Goal: Transaction & Acquisition: Subscribe to service/newsletter

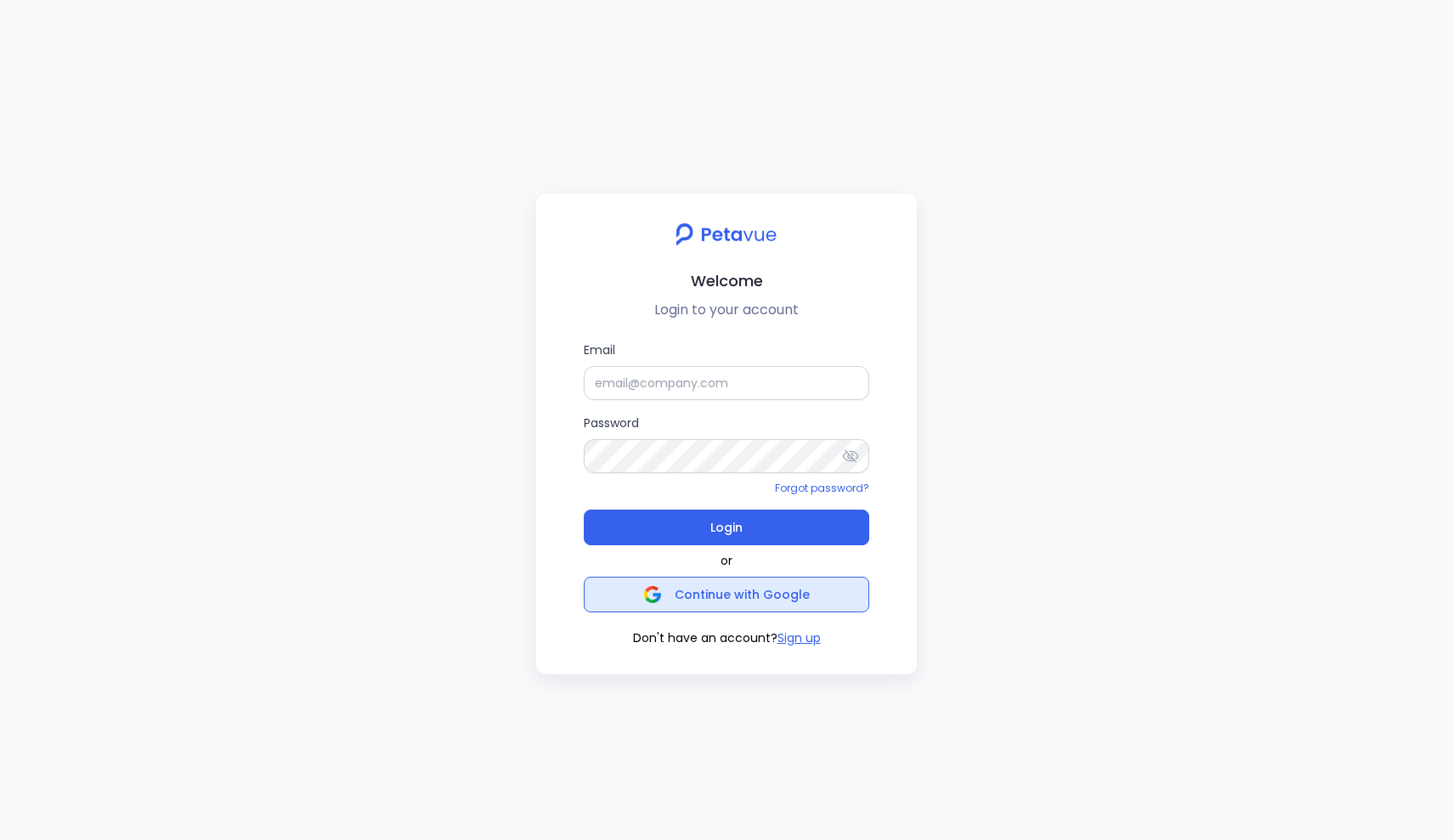
click at [745, 591] on span "Continue with Google" at bounding box center [743, 594] width 136 height 17
click at [794, 637] on button "Sign up" at bounding box center [799, 639] width 43 height 18
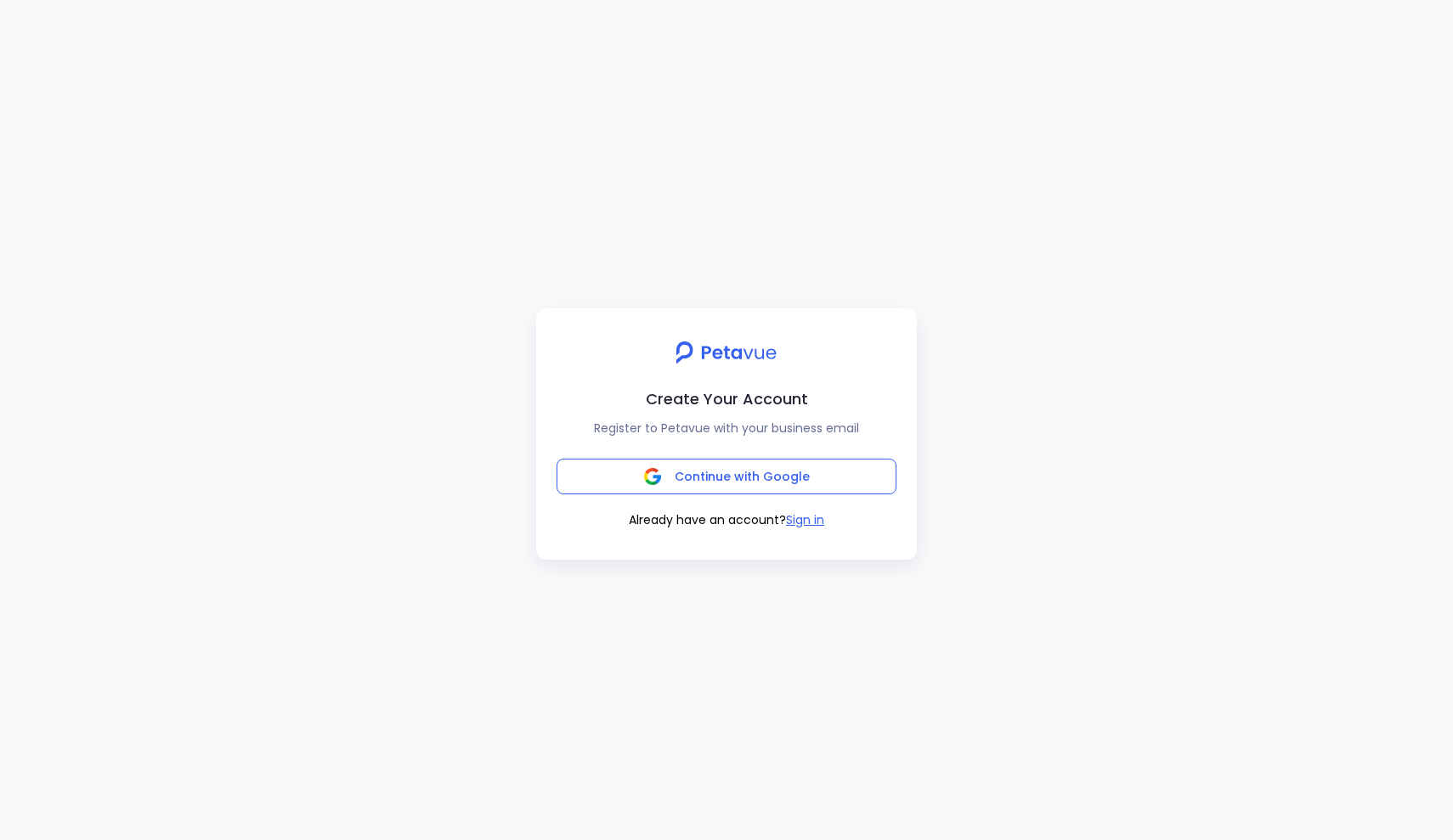
click at [642, 455] on div "Create Your Account Register to Petavue with your business email Continue with …" at bounding box center [727, 434] width 381 height 252
click at [644, 469] on button "Continue with Google" at bounding box center [727, 476] width 340 height 35
click at [669, 469] on span "Continue with Google" at bounding box center [727, 476] width 166 height 24
click at [763, 463] on button "Continue with Google" at bounding box center [727, 476] width 340 height 35
